Goal: Task Accomplishment & Management: Manage account settings

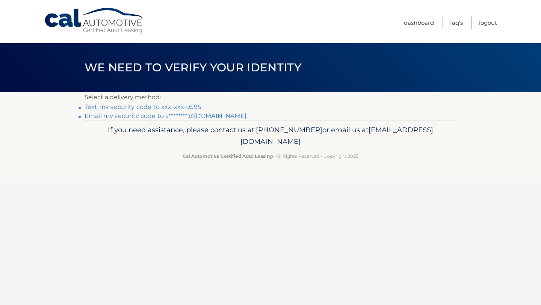
click at [187, 104] on link "Text my security code to xxx-xxx-9595" at bounding box center [142, 106] width 116 height 7
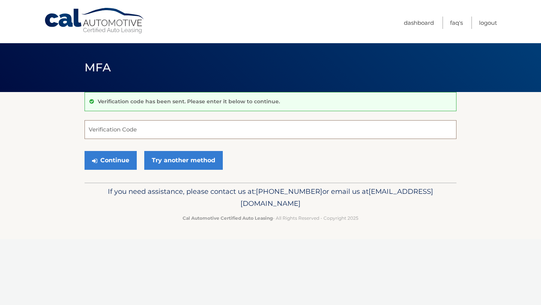
click at [265, 132] on input "Verification Code" at bounding box center [270, 129] width 372 height 19
type input "456009"
click at [84, 151] on button "Continue" at bounding box center [110, 160] width 52 height 19
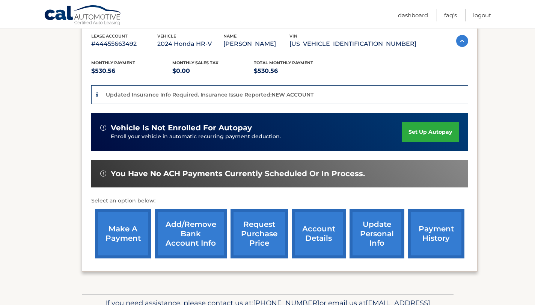
scroll to position [140, 0]
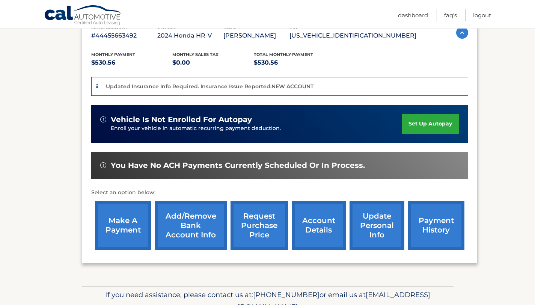
click at [118, 222] on link "make a payment" at bounding box center [123, 225] width 56 height 49
click at [420, 228] on link "payment history" at bounding box center [436, 225] width 56 height 49
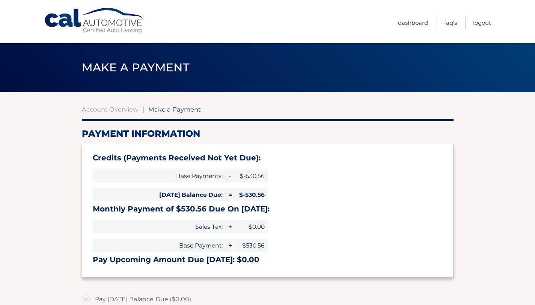
select select "NTE3NTg1ZDEtZDI5MS00ZmE3LWE4NWEtM2VlNTVhNjRkOGVj"
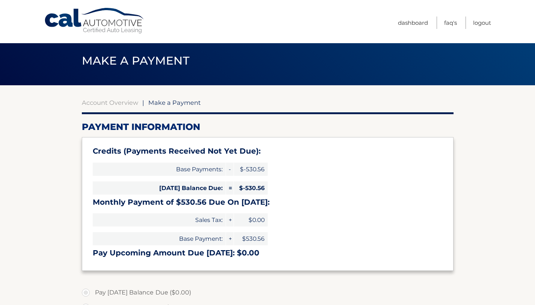
scroll to position [6, 0]
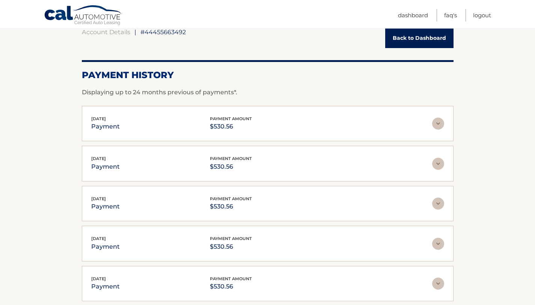
scroll to position [37, 0]
